Goal: Task Accomplishment & Management: Complete application form

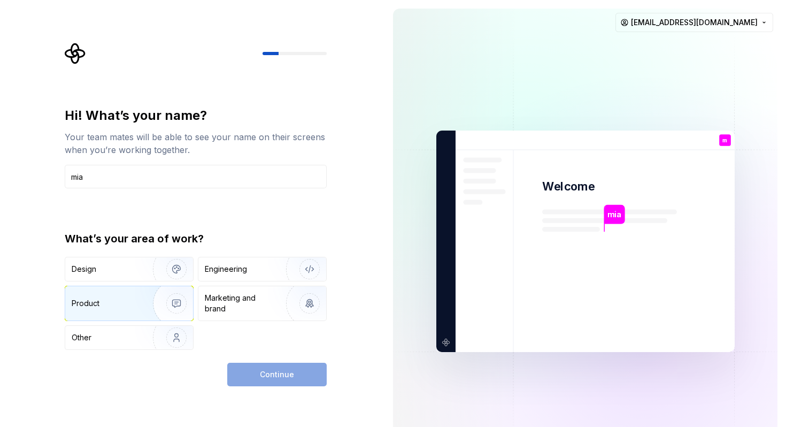
type input "mia"
click at [158, 300] on img "button" at bounding box center [169, 304] width 68 height 72
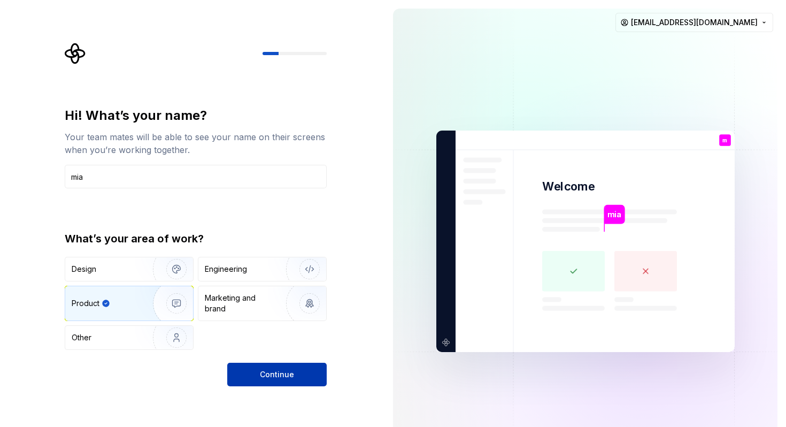
click at [273, 378] on span "Continue" at bounding box center [277, 374] width 34 height 11
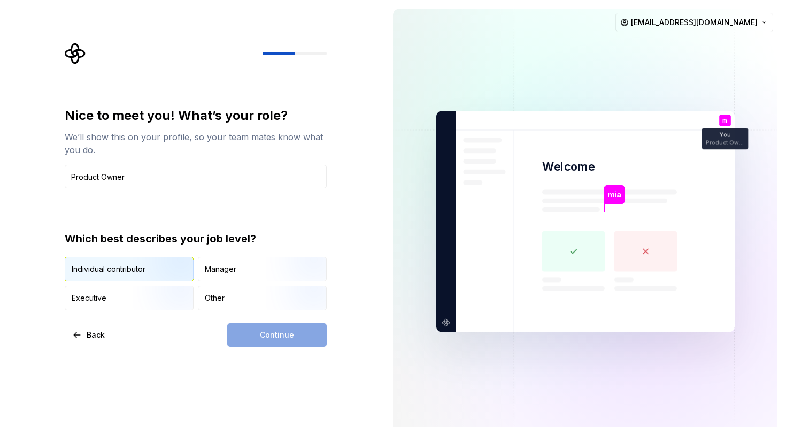
type input "Product Owner"
click at [163, 263] on img "button" at bounding box center [167, 283] width 68 height 72
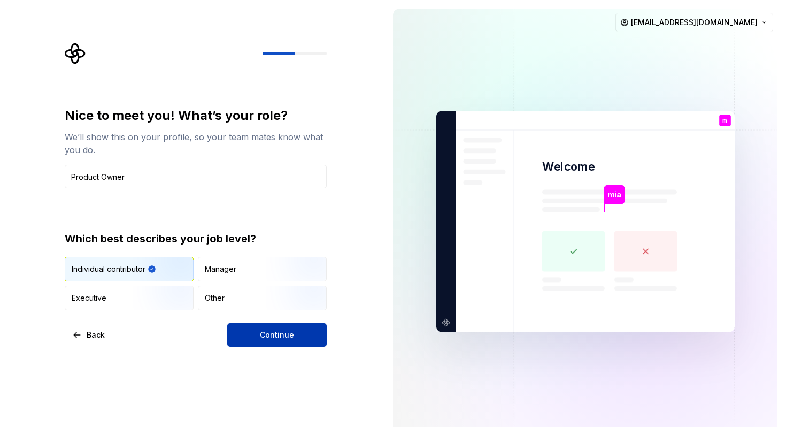
click at [287, 339] on span "Continue" at bounding box center [277, 335] width 34 height 11
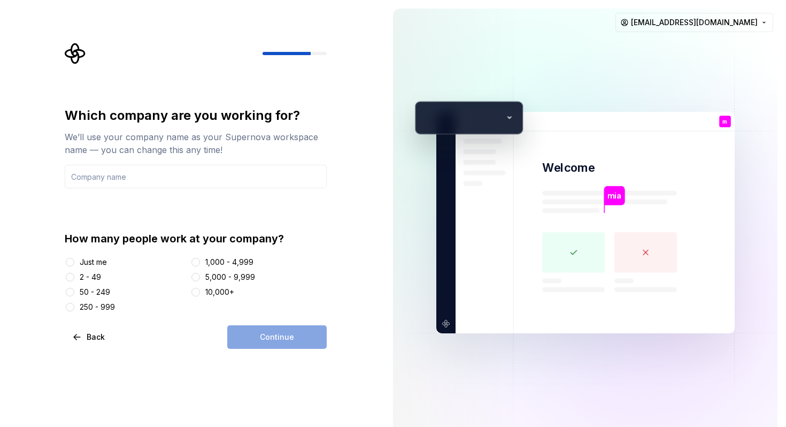
drag, startPoint x: 81, startPoint y: 278, endPoint x: 97, endPoint y: 286, distance: 18.2
click at [81, 278] on div "2 - 49" at bounding box center [90, 277] width 21 height 11
click at [74, 278] on button "2 - 49" at bounding box center [70, 277] width 9 height 9
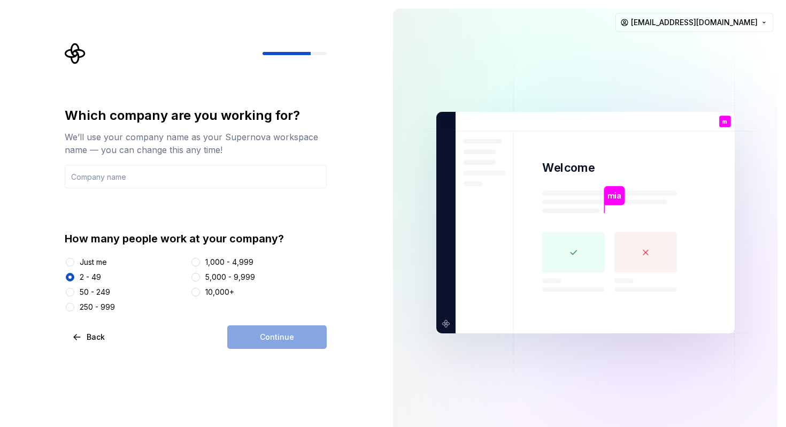
click at [105, 261] on div "Just me" at bounding box center [93, 262] width 27 height 11
click at [74, 261] on button "Just me" at bounding box center [70, 262] width 9 height 9
click at [95, 274] on div "2 - 49" at bounding box center [90, 277] width 21 height 11
click at [74, 274] on button "2 - 49" at bounding box center [70, 277] width 9 height 9
click at [130, 173] on input "text" at bounding box center [196, 177] width 262 height 24
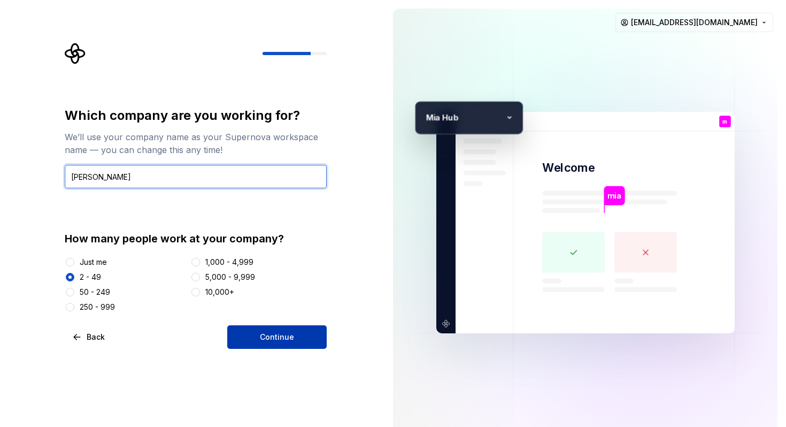
type input "[PERSON_NAME]"
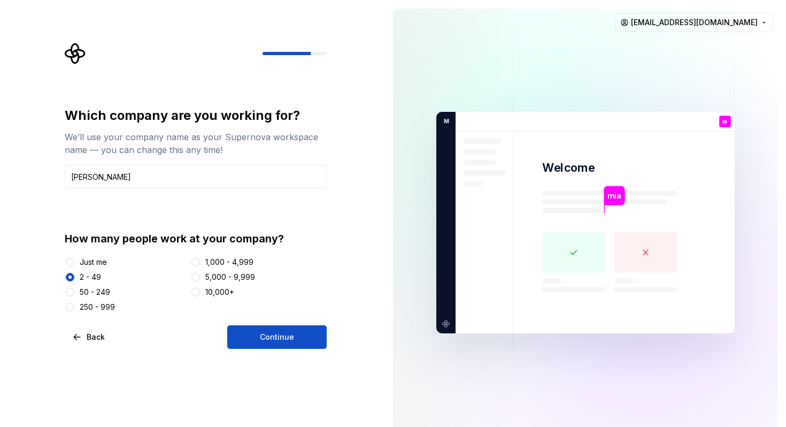
click at [271, 330] on button "Continue" at bounding box center [277, 337] width 100 height 24
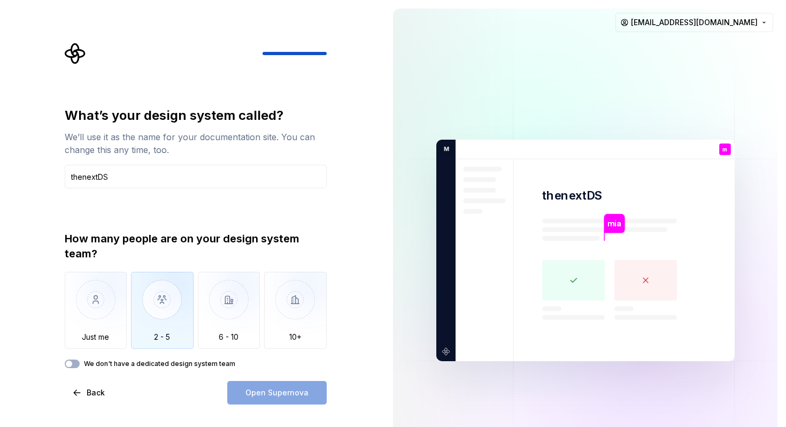
type input "thenextDS"
click at [170, 325] on img "button" at bounding box center [162, 308] width 63 height 72
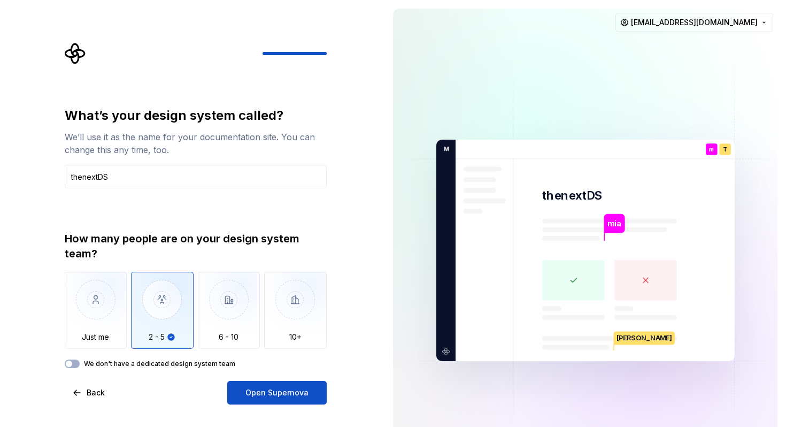
drag, startPoint x: 284, startPoint y: 391, endPoint x: 200, endPoint y: 394, distance: 83.5
click at [284, 391] on span "Open Supernova" at bounding box center [277, 392] width 63 height 11
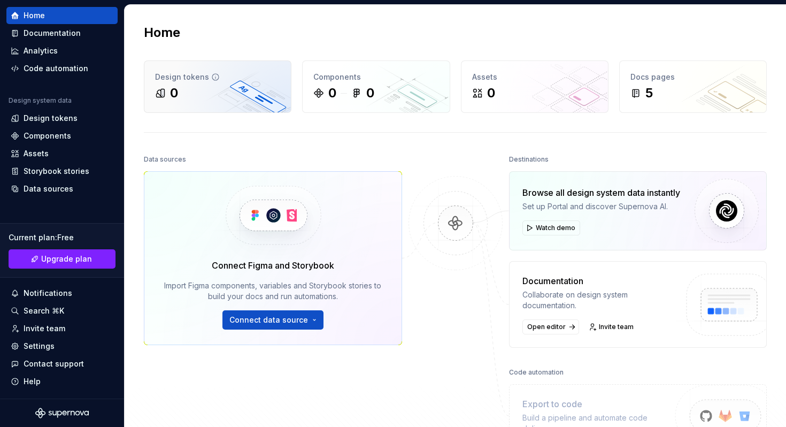
click at [262, 101] on div "0" at bounding box center [217, 93] width 125 height 17
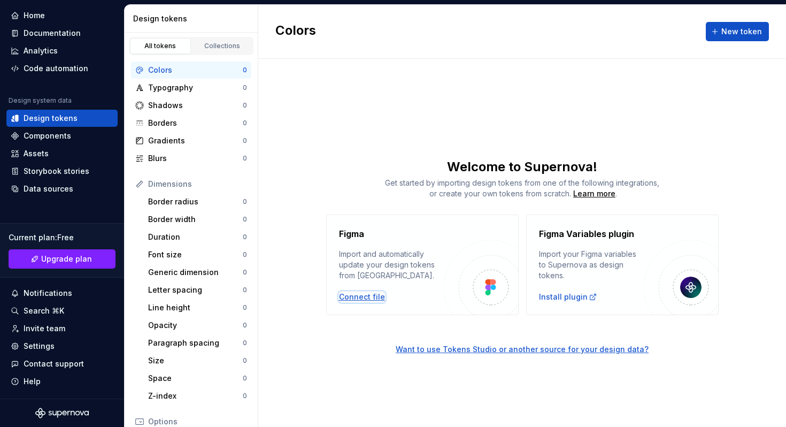
click at [364, 300] on div "Connect file" at bounding box center [362, 297] width 46 height 11
